Goal: Task Accomplishment & Management: Use online tool/utility

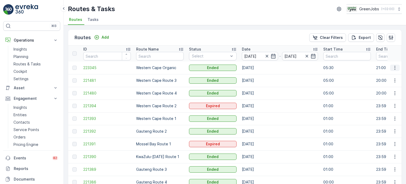
click at [397, 66] on button "button" at bounding box center [395, 68] width 10 height 6
click at [387, 73] on span "See More Details" at bounding box center [382, 74] width 31 height 5
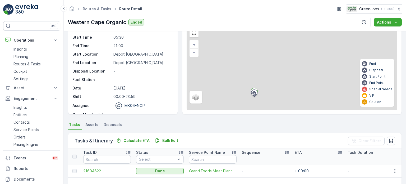
scroll to position [53, 0]
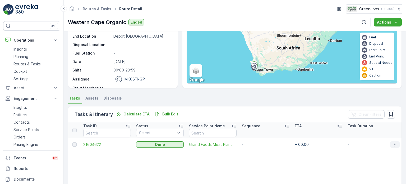
click at [392, 142] on icon "button" at bounding box center [394, 144] width 5 height 5
click at [387, 151] on span "See More Details" at bounding box center [388, 151] width 31 height 5
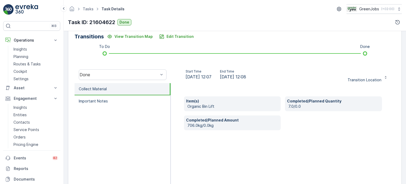
scroll to position [106, 0]
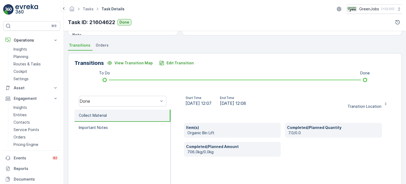
click at [105, 44] on span "Orders" at bounding box center [102, 45] width 13 height 5
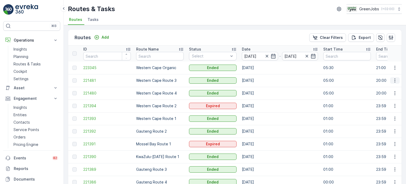
click at [394, 81] on icon "button" at bounding box center [394, 80] width 5 height 5
click at [382, 89] on span "See More Details" at bounding box center [382, 87] width 31 height 5
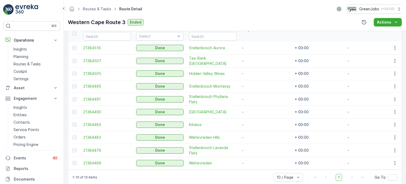
scroll to position [159, 0]
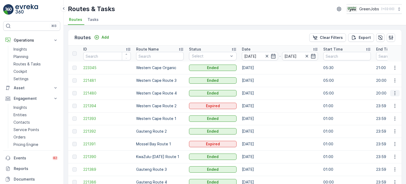
click at [394, 92] on icon "button" at bounding box center [394, 92] width 5 height 5
click at [381, 100] on span "See More Details" at bounding box center [382, 100] width 31 height 5
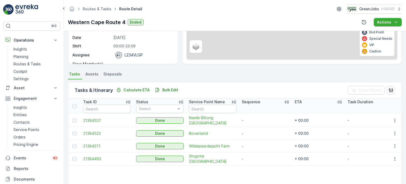
scroll to position [79, 0]
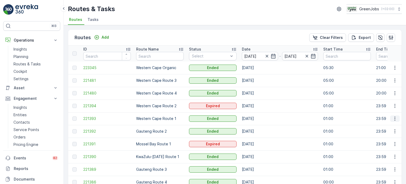
click at [394, 118] on icon "button" at bounding box center [394, 119] width 1 height 4
click at [380, 126] on span "See More Details" at bounding box center [382, 125] width 31 height 5
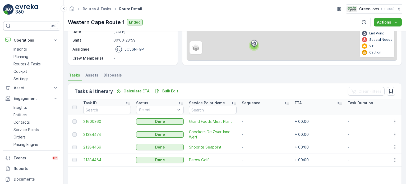
scroll to position [79, 0]
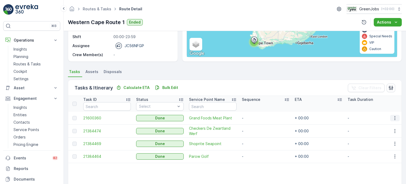
click at [396, 117] on icon "button" at bounding box center [394, 117] width 5 height 5
click at [384, 125] on span "See More Details" at bounding box center [388, 125] width 31 height 5
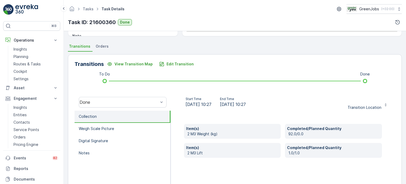
scroll to position [106, 0]
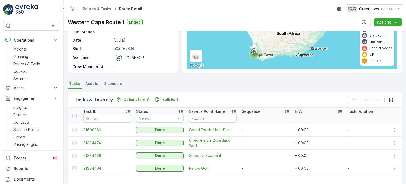
scroll to position [79, 0]
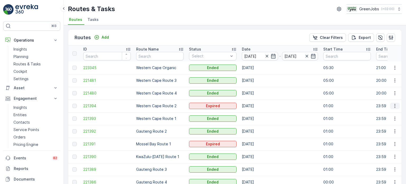
click at [393, 107] on icon "button" at bounding box center [394, 105] width 5 height 5
click at [386, 112] on span "See More Details" at bounding box center [382, 113] width 31 height 5
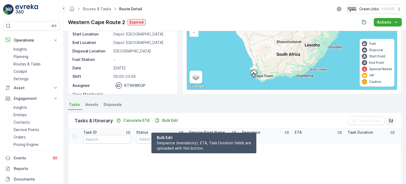
scroll to position [53, 0]
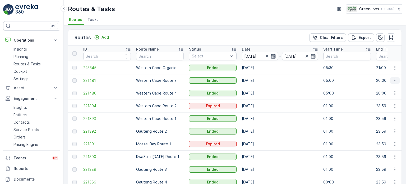
click at [395, 80] on icon "button" at bounding box center [394, 80] width 5 height 5
click at [374, 88] on span "See More Details" at bounding box center [382, 87] width 31 height 5
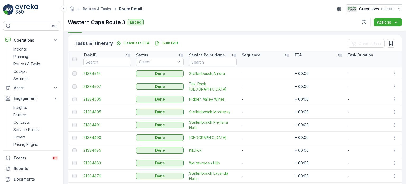
scroll to position [79, 0]
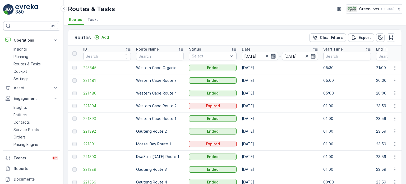
click at [275, 55] on icon "button" at bounding box center [273, 56] width 4 height 5
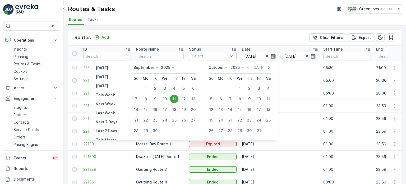
click at [182, 99] on div "12" at bounding box center [184, 99] width 8 height 8
type input "[DATE]"
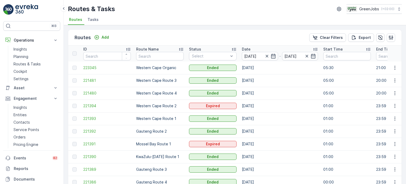
click at [183, 99] on td "Western Cape Route 2" at bounding box center [160, 105] width 53 height 13
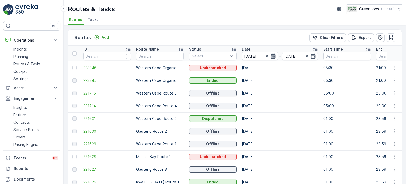
click at [272, 57] on icon "button" at bounding box center [273, 55] width 5 height 5
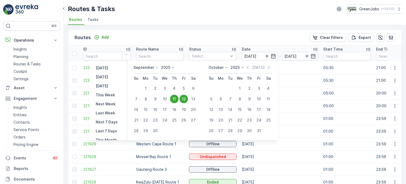
click at [182, 99] on div "12" at bounding box center [184, 99] width 8 height 8
click at [183, 98] on div "12" at bounding box center [184, 99] width 8 height 8
type input "[DATE]"
click at [183, 98] on td "Western Cape Route 3" at bounding box center [160, 93] width 53 height 13
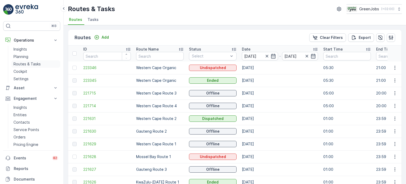
click at [29, 63] on p "Routes & Tasks" at bounding box center [26, 63] width 27 height 5
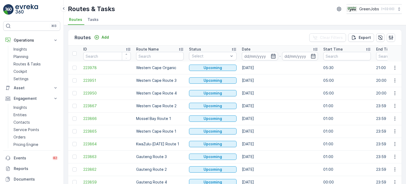
click at [272, 56] on icon "button" at bounding box center [273, 56] width 4 height 5
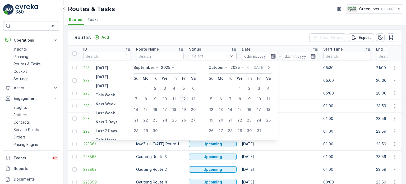
click at [186, 97] on div "12" at bounding box center [184, 99] width 8 height 8
type input "[DATE]"
click at [186, 97] on div "12" at bounding box center [184, 99] width 8 height 8
type input "[DATE]"
click at [186, 97] on div "12" at bounding box center [184, 99] width 8 height 8
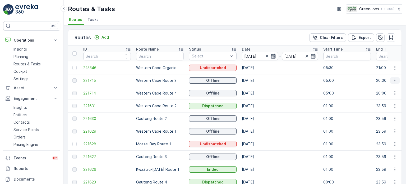
click at [394, 78] on icon "button" at bounding box center [394, 80] width 5 height 5
click at [384, 86] on span "See More Details" at bounding box center [382, 87] width 31 height 5
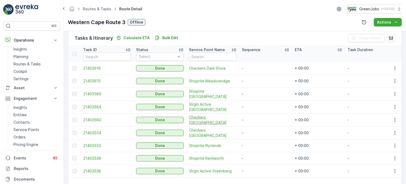
scroll to position [157, 0]
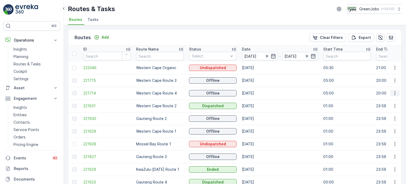
click at [397, 94] on button "button" at bounding box center [395, 93] width 10 height 6
click at [387, 102] on span "See More Details" at bounding box center [382, 100] width 31 height 5
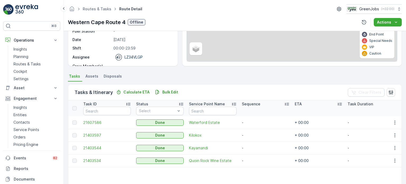
scroll to position [106, 0]
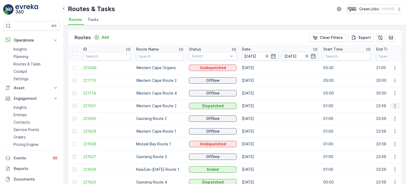
click at [396, 105] on icon "button" at bounding box center [394, 105] width 5 height 5
click at [382, 113] on span "See More Details" at bounding box center [382, 113] width 31 height 5
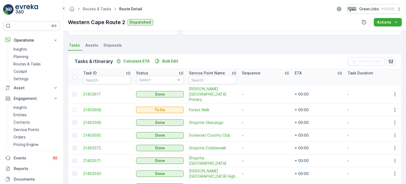
scroll to position [158, 0]
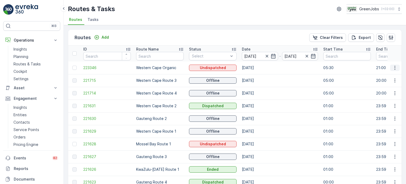
click at [394, 67] on icon "button" at bounding box center [394, 68] width 1 height 4
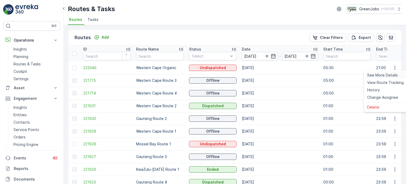
click at [381, 77] on span "See More Details" at bounding box center [382, 74] width 31 height 5
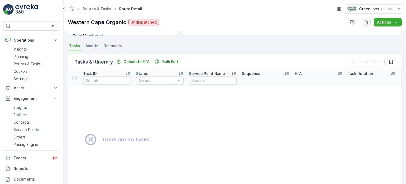
scroll to position [106, 0]
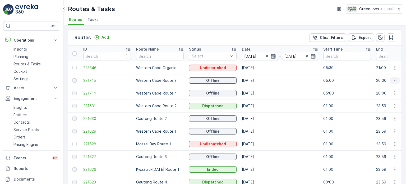
click at [396, 80] on icon "button" at bounding box center [394, 80] width 5 height 5
click at [385, 89] on span "See More Details" at bounding box center [382, 87] width 31 height 5
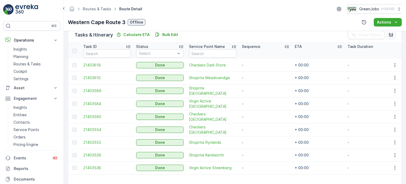
scroll to position [157, 0]
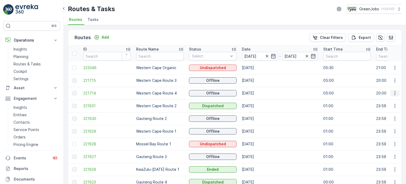
click at [394, 93] on icon "button" at bounding box center [394, 92] width 5 height 5
click at [379, 103] on span "See More Details" at bounding box center [382, 100] width 31 height 5
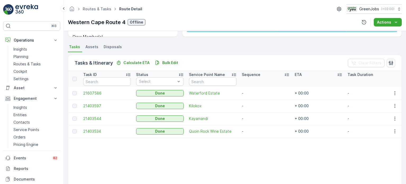
scroll to position [106, 0]
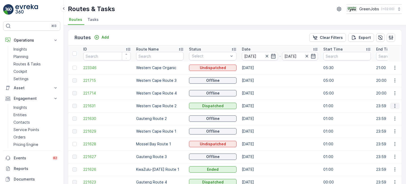
click at [394, 106] on icon "button" at bounding box center [394, 105] width 5 height 5
click at [370, 114] on span "See More Details" at bounding box center [382, 113] width 31 height 5
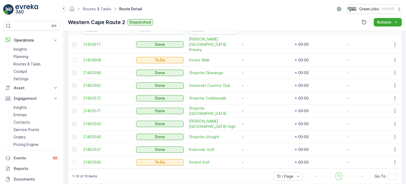
scroll to position [158, 0]
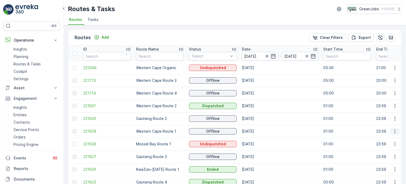
click at [394, 131] on icon "button" at bounding box center [394, 131] width 1 height 4
click at [383, 136] on div "See More Details" at bounding box center [385, 138] width 41 height 7
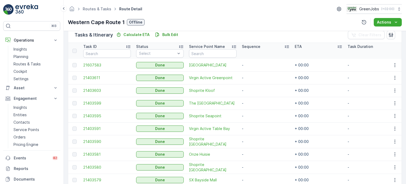
scroll to position [158, 0]
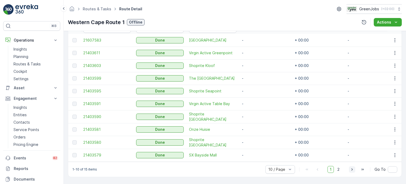
click at [353, 170] on icon "button" at bounding box center [352, 169] width 5 height 5
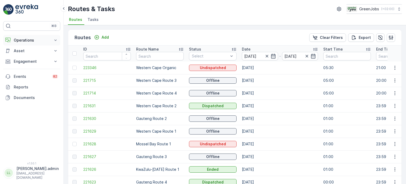
click at [26, 42] on p "Operations" at bounding box center [32, 40] width 36 height 5
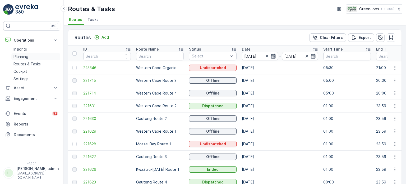
click at [23, 56] on p "Planning" at bounding box center [20, 56] width 15 height 5
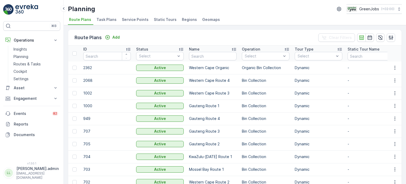
click at [132, 19] on span "Service Points" at bounding box center [135, 19] width 27 height 5
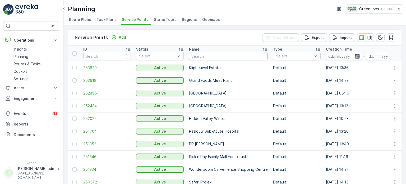
click at [213, 58] on input "text" at bounding box center [228, 56] width 79 height 8
type input "grand"
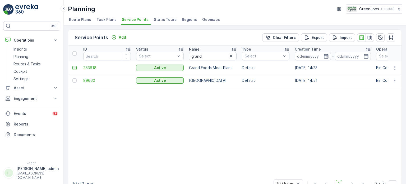
click at [75, 67] on div at bounding box center [74, 68] width 4 height 4
click at [72, 66] on input "checkbox" at bounding box center [72, 66] width 0 height 0
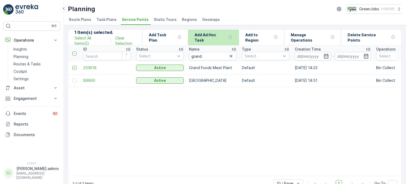
click at [224, 40] on p "Add Ad Hoc Task" at bounding box center [210, 37] width 31 height 11
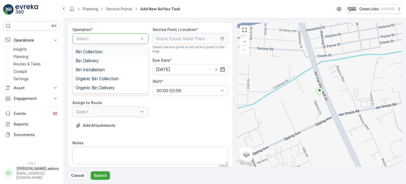
click at [105, 49] on div "Bin Collection" at bounding box center [111, 51] width 70 height 5
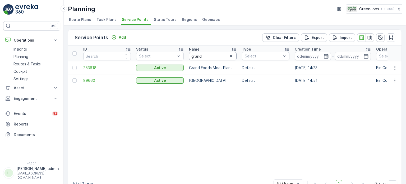
click at [211, 56] on input "grand" at bounding box center [213, 56] width 48 height 8
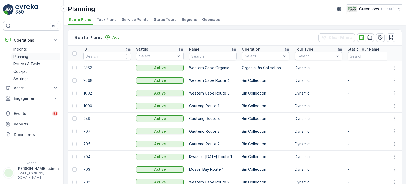
click at [23, 56] on p "Planning" at bounding box center [20, 56] width 15 height 5
click at [136, 20] on span "Service Points" at bounding box center [135, 19] width 27 height 5
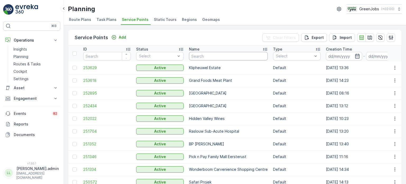
click at [207, 57] on input "text" at bounding box center [228, 56] width 79 height 8
type input "grand"
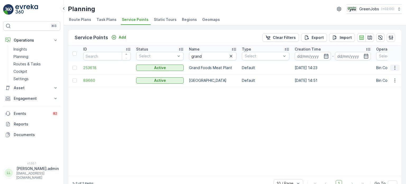
click at [393, 66] on icon "button" at bounding box center [394, 67] width 5 height 5
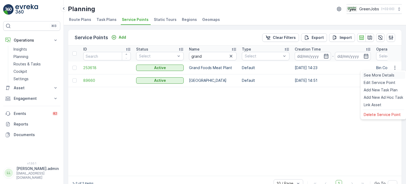
click at [372, 76] on span "See More Details" at bounding box center [379, 74] width 31 height 5
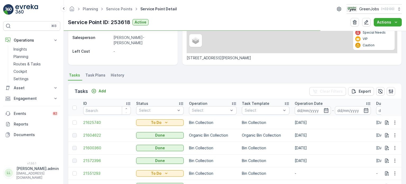
scroll to position [106, 0]
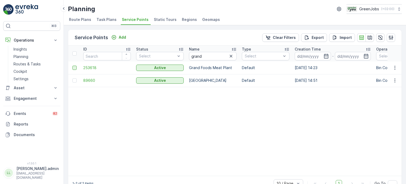
click at [74, 67] on div at bounding box center [74, 68] width 4 height 4
click at [72, 66] on input "checkbox" at bounding box center [72, 66] width 0 height 0
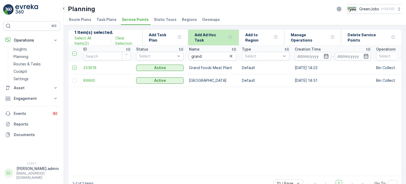
click at [212, 38] on p "Add Ad Hoc Task" at bounding box center [210, 37] width 31 height 11
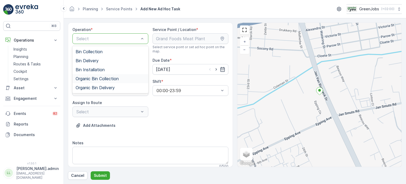
click at [118, 78] on span "Organic Bin Collection" at bounding box center [97, 78] width 43 height 5
